Goal: Navigation & Orientation: Find specific page/section

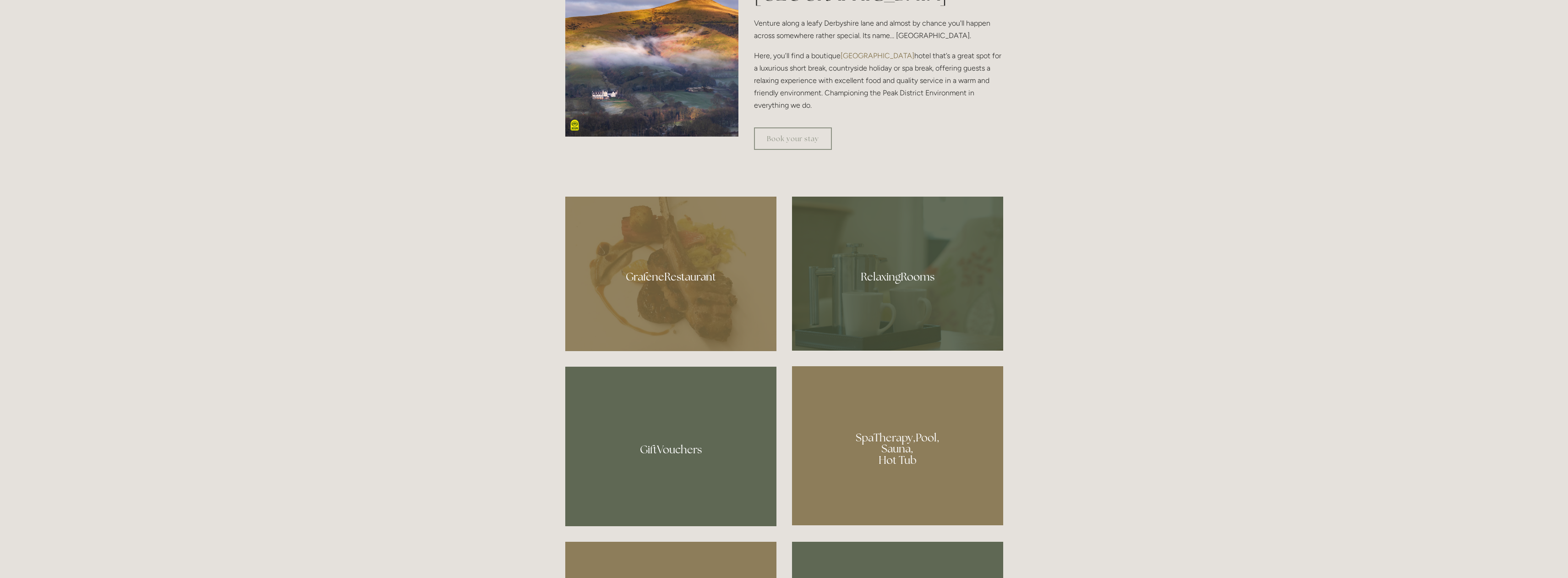
scroll to position [608, 0]
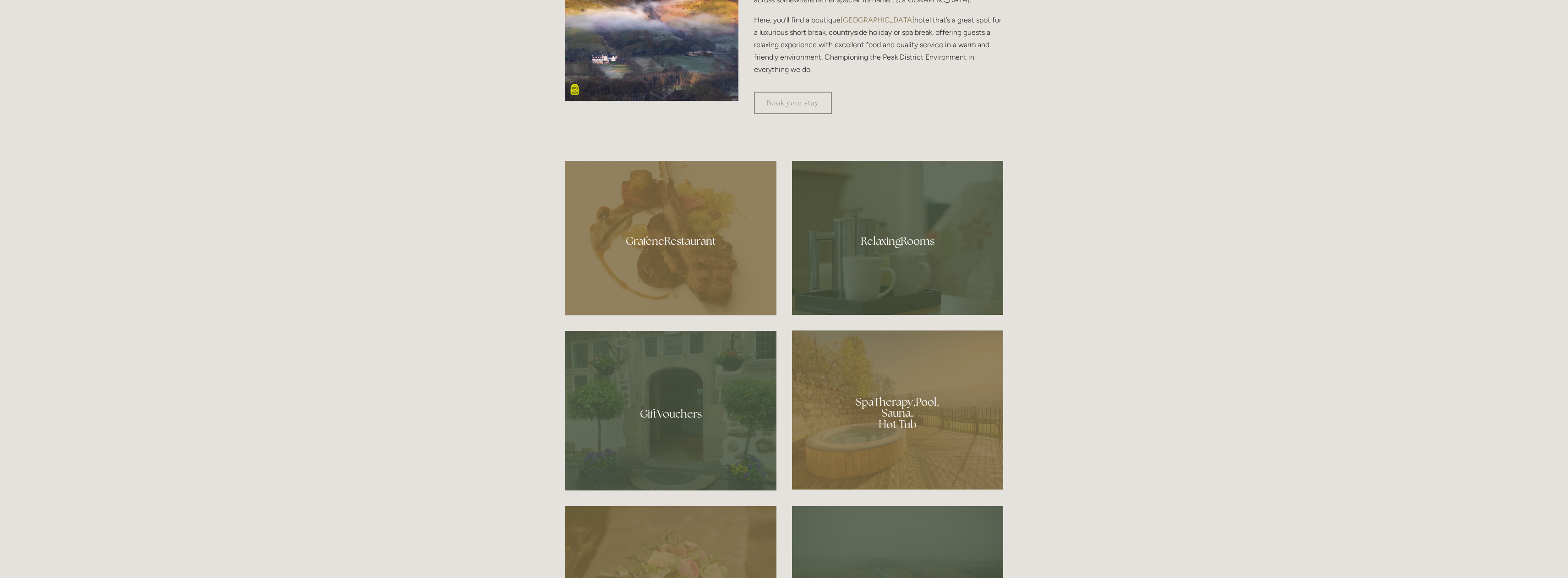
click at [666, 234] on div at bounding box center [671, 238] width 211 height 155
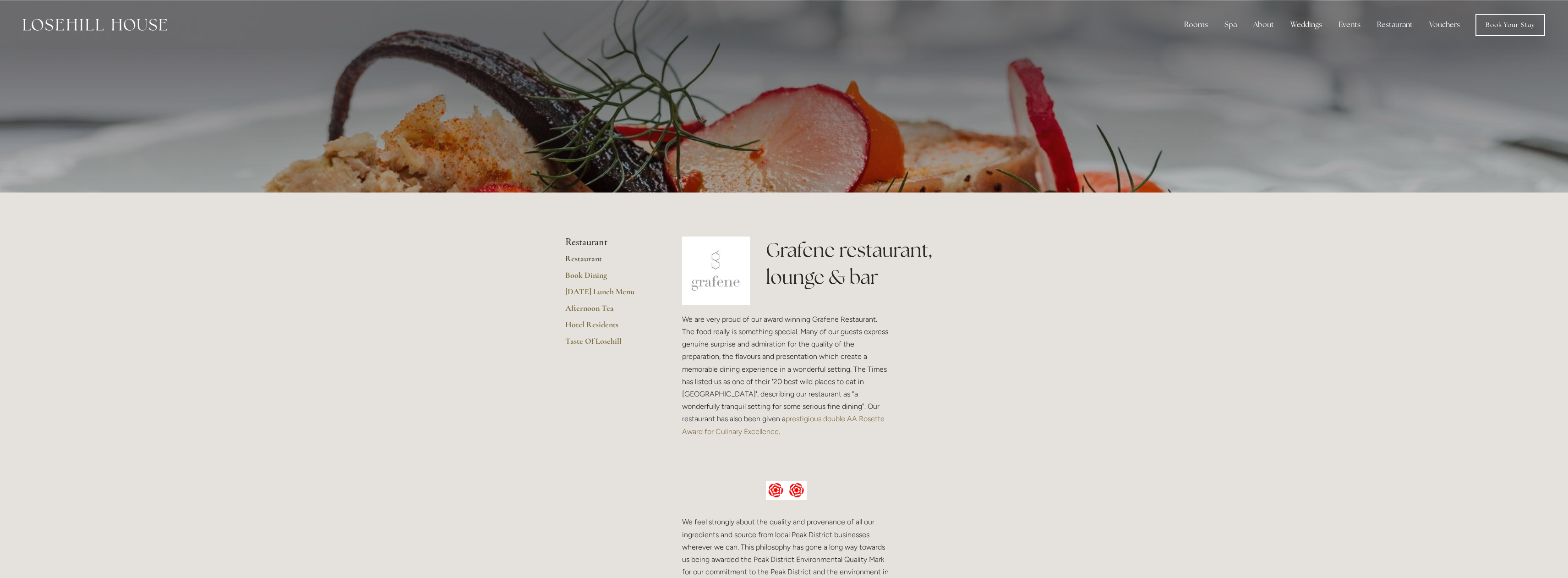
click at [586, 262] on link "Restaurant" at bounding box center [609, 261] width 88 height 16
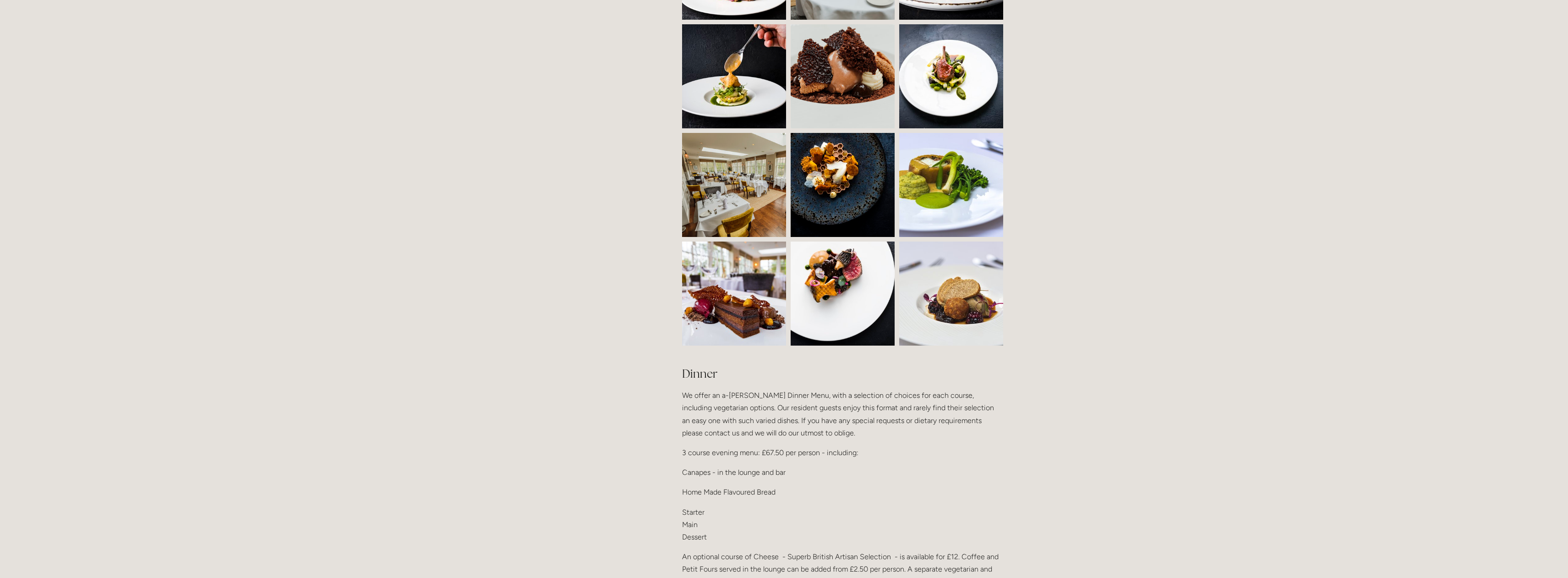
scroll to position [888, 0]
